Goal: Task Accomplishment & Management: Manage account settings

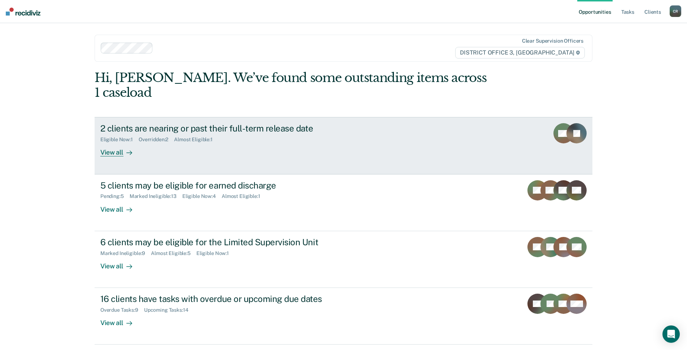
click at [294, 146] on link "2 clients are nearing or past their full-term release date Eligible Now : 1 Ove…" at bounding box center [344, 145] width 498 height 57
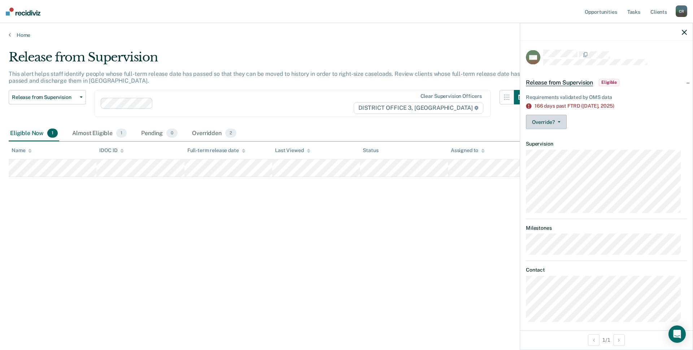
click at [551, 121] on button "Override?" at bounding box center [546, 122] width 41 height 14
click at [569, 154] on button "[PERSON_NAME]" at bounding box center [561, 151] width 70 height 12
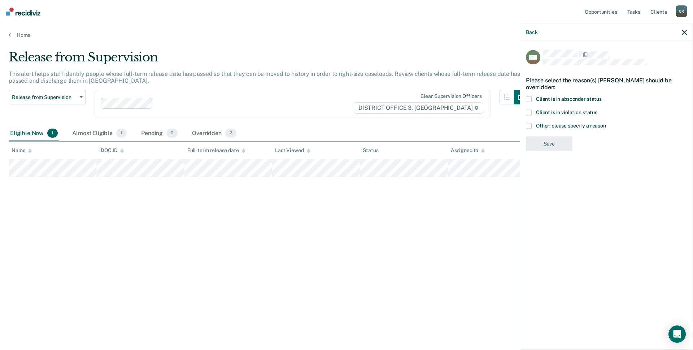
click at [531, 99] on span at bounding box center [529, 99] width 6 height 6
click at [602, 96] on input "Client is in absconder status" at bounding box center [602, 96] width 0 height 0
click at [530, 111] on span at bounding box center [529, 113] width 6 height 6
click at [598, 110] on input "Client is in violation status" at bounding box center [598, 110] width 0 height 0
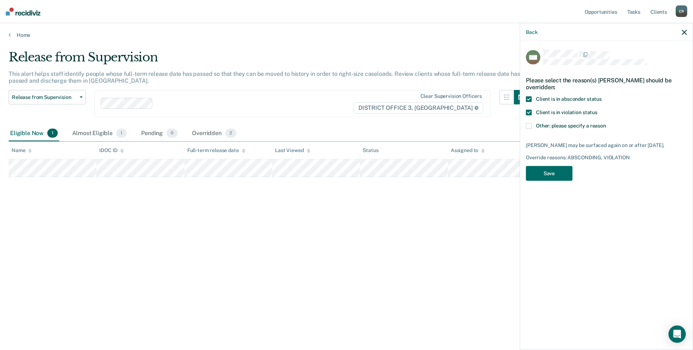
click at [529, 101] on span at bounding box center [529, 99] width 6 height 6
click at [602, 96] on input "Client is in absconder status" at bounding box center [602, 96] width 0 height 0
click at [553, 169] on button "Save" at bounding box center [549, 173] width 47 height 15
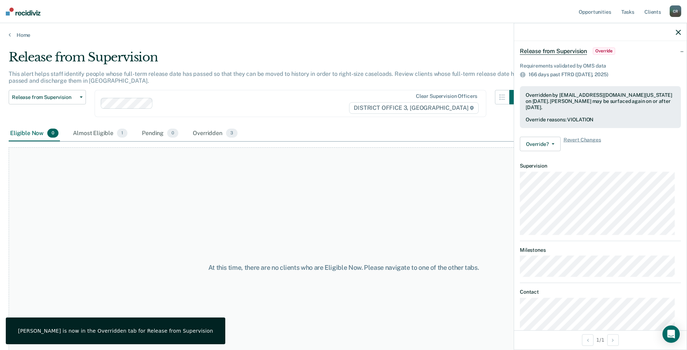
scroll to position [59, 0]
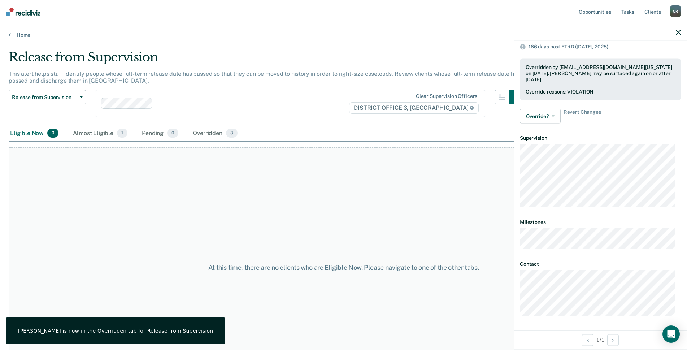
click at [679, 32] on icon "button" at bounding box center [678, 32] width 5 height 5
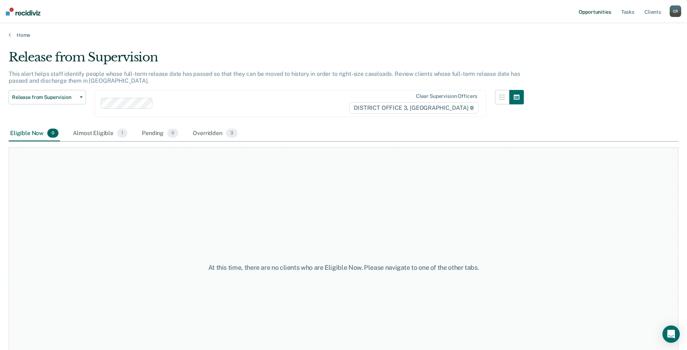
click at [604, 5] on link "Opportunities" at bounding box center [594, 11] width 35 height 23
